Goal: Information Seeking & Learning: Learn about a topic

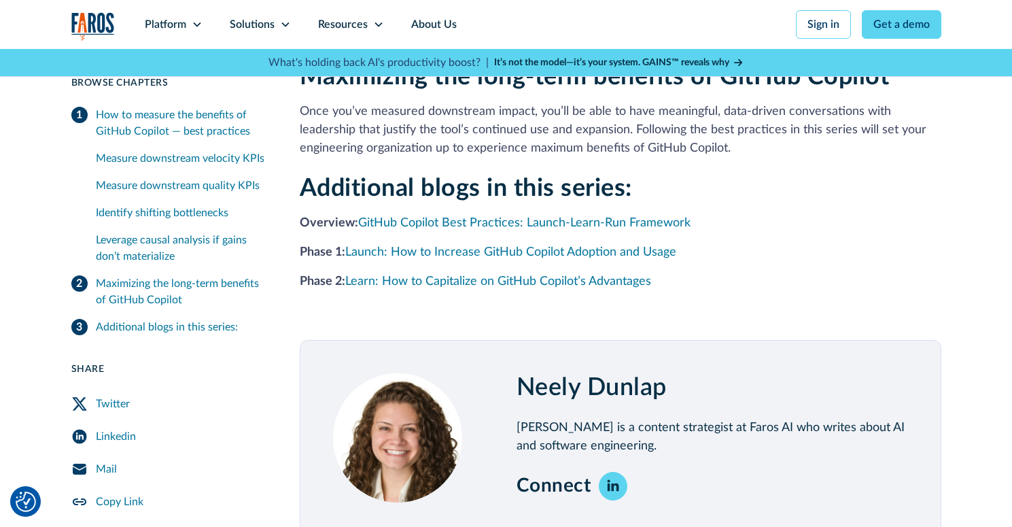
scroll to position [2386, 0]
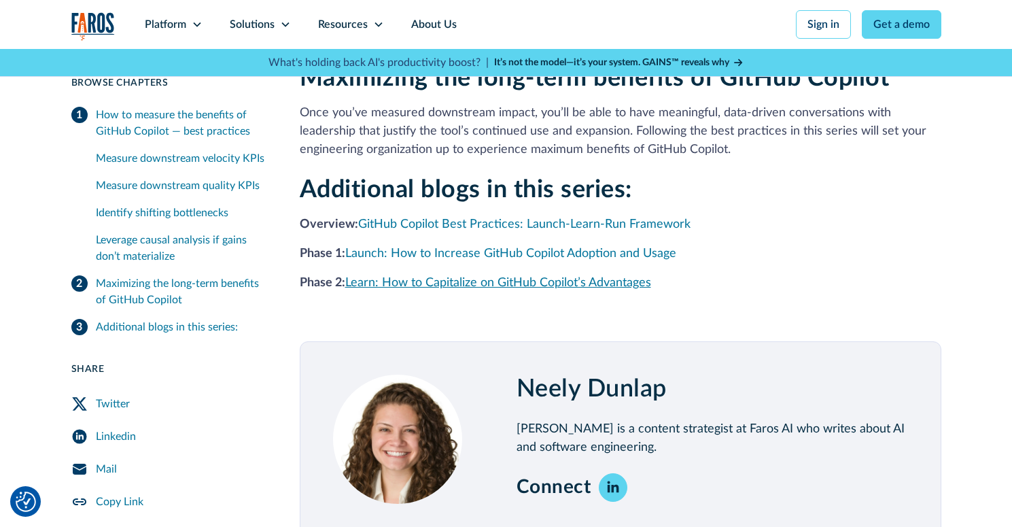
click at [476, 280] on link "Learn: How to Capitalize on GitHub Copilot’s Advantages" at bounding box center [498, 283] width 306 height 12
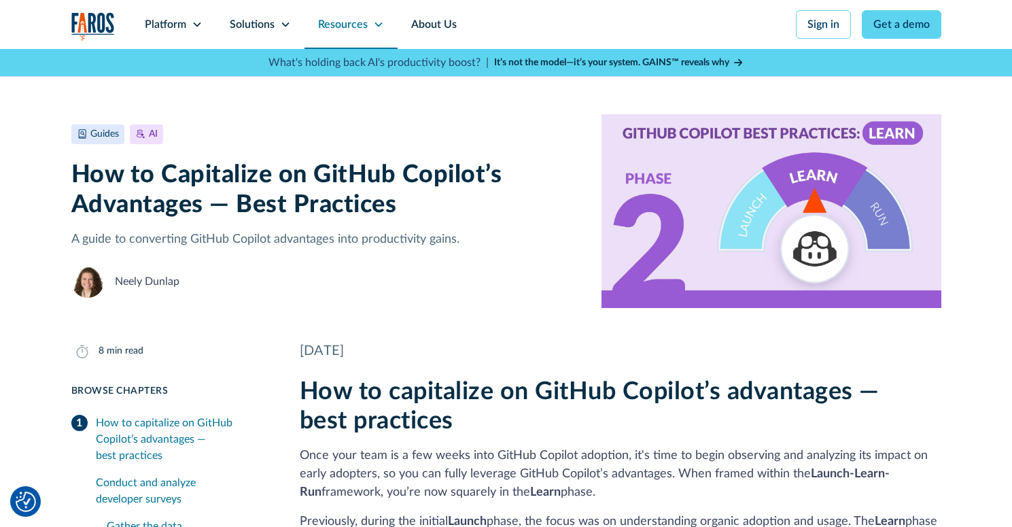
click at [371, 25] on div "Resources" at bounding box center [351, 24] width 93 height 49
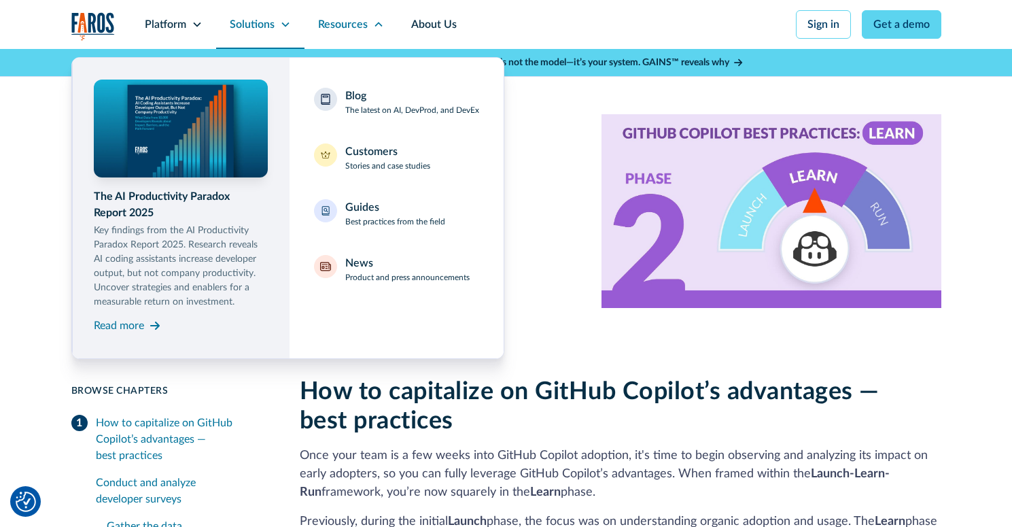
click at [298, 23] on div "Solutions" at bounding box center [260, 24] width 88 height 49
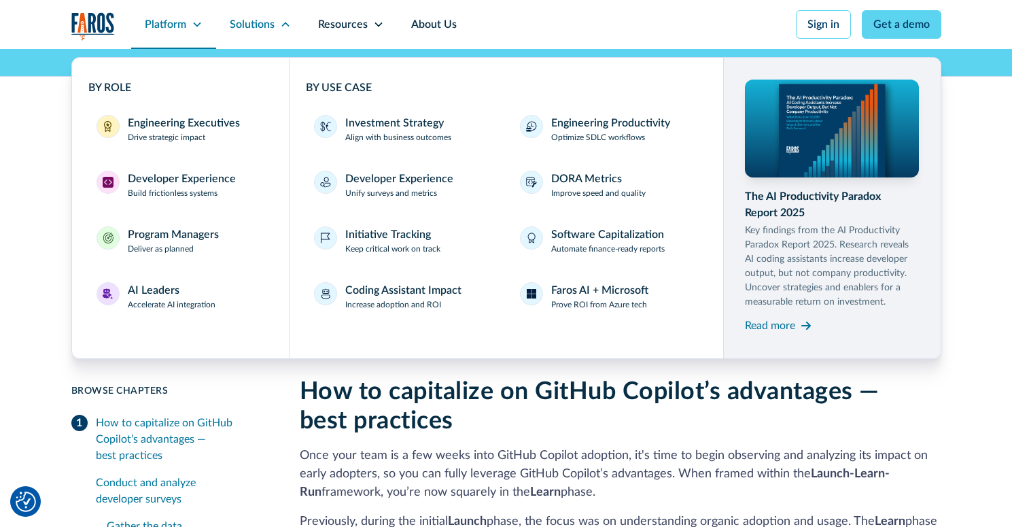
click at [208, 25] on div "Platform" at bounding box center [173, 24] width 85 height 49
